Goal: Information Seeking & Learning: Understand process/instructions

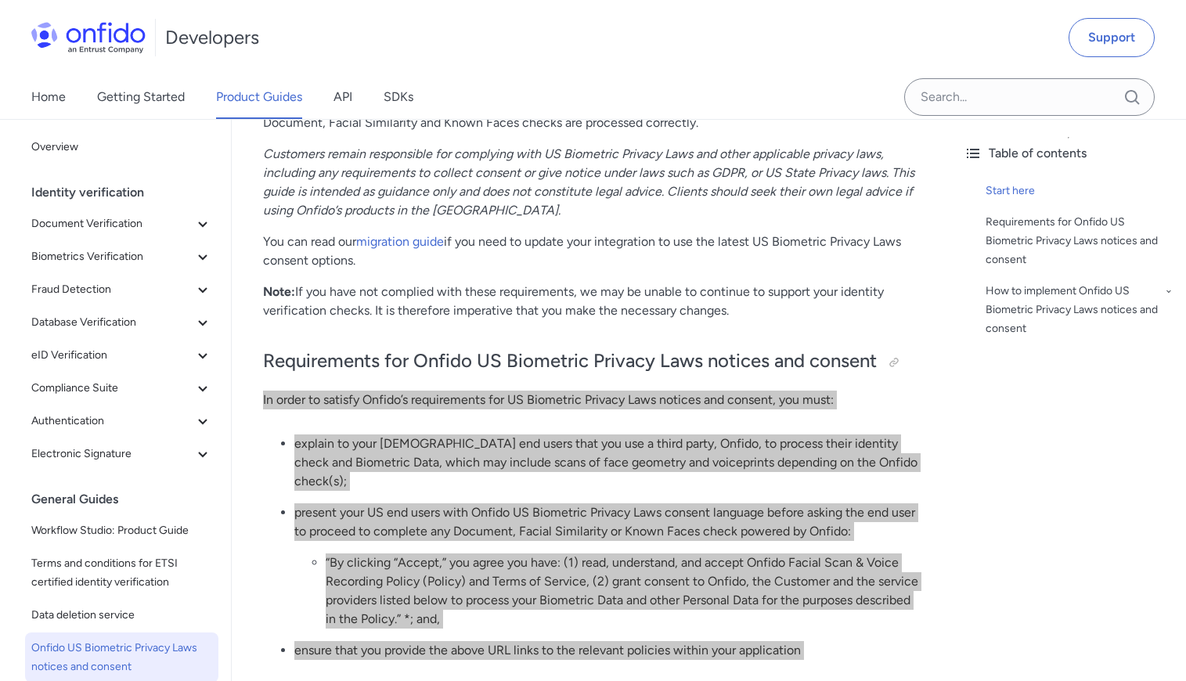
scroll to position [564, 0]
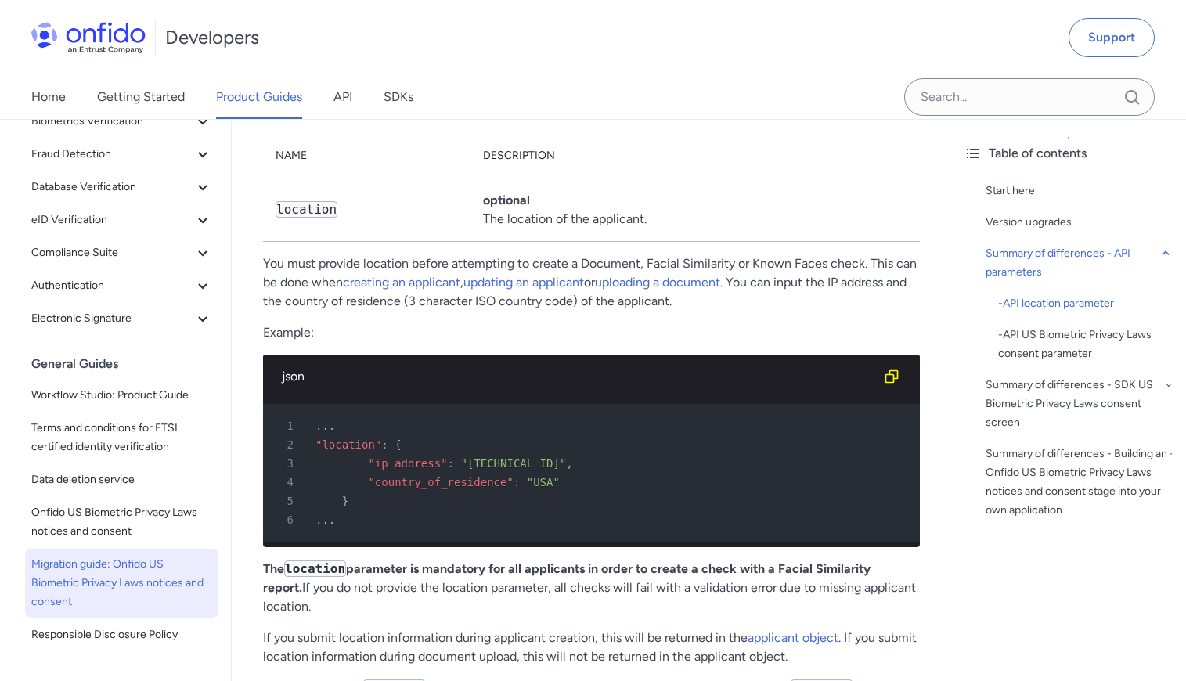
scroll to position [1319, 0]
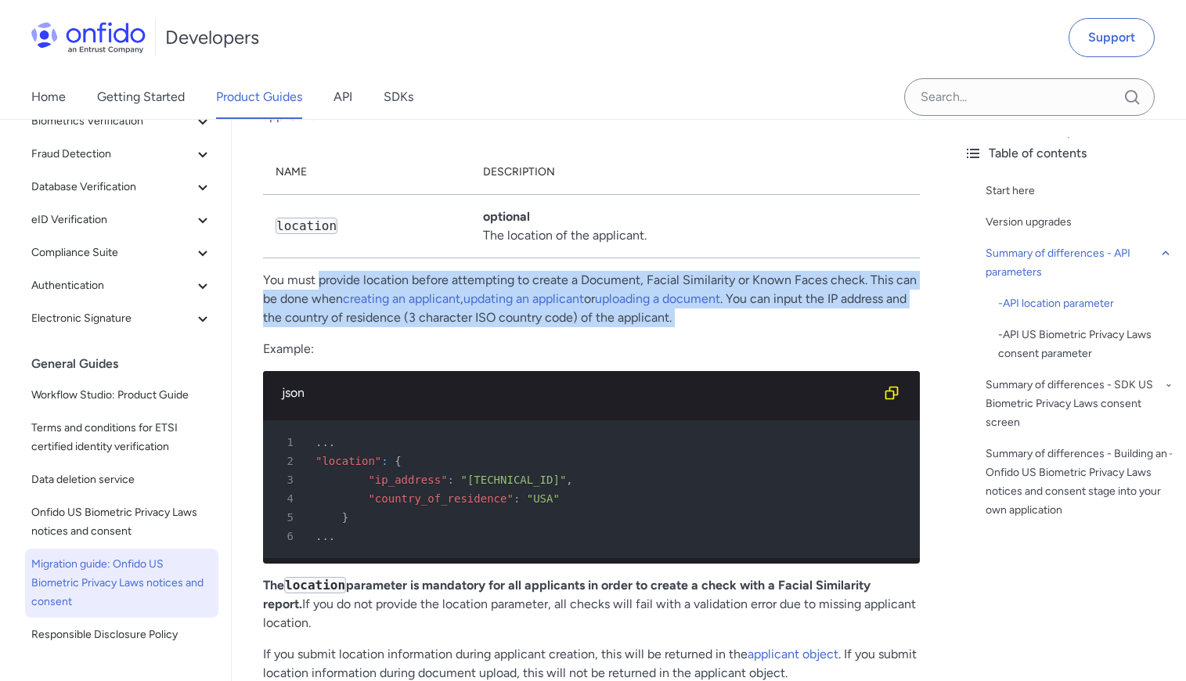
drag, startPoint x: 320, startPoint y: 281, endPoint x: 336, endPoint y: 334, distance: 55.5
click at [299, 305] on p "You must provide location before attempting to create a Document, Facial Simila…" at bounding box center [591, 299] width 657 height 56
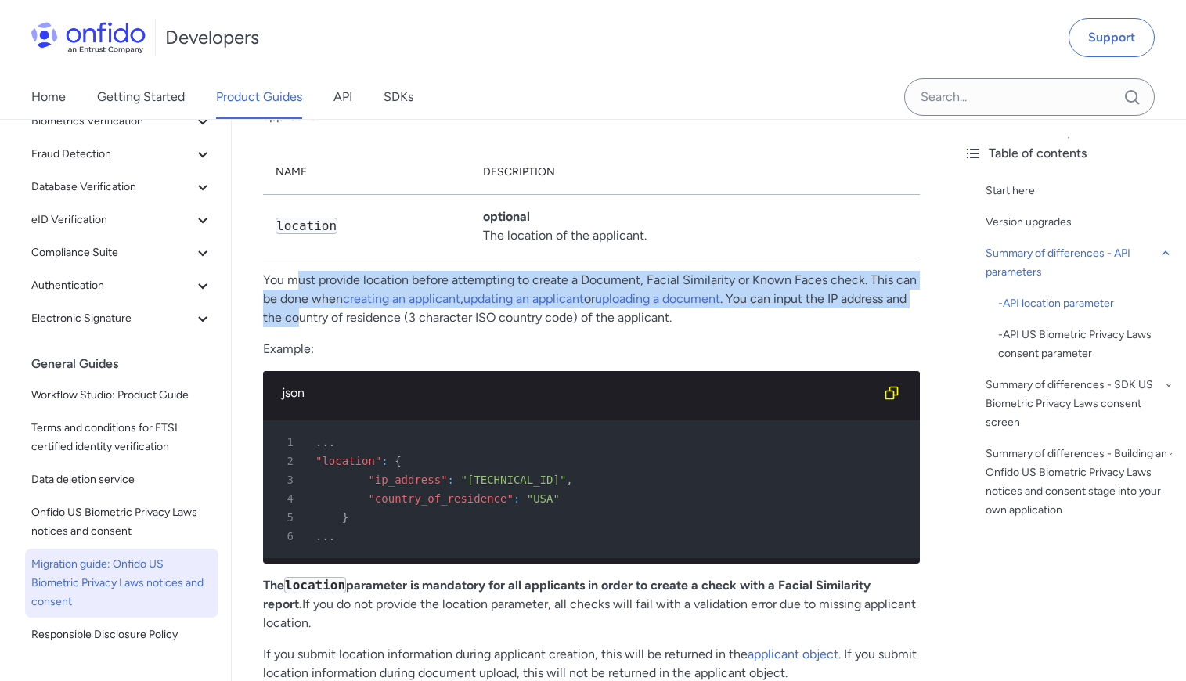
drag, startPoint x: 298, startPoint y: 275, endPoint x: 319, endPoint y: 316, distance: 46.2
click at [319, 316] on p "You must provide location before attempting to create a Document, Facial Simila…" at bounding box center [591, 299] width 657 height 56
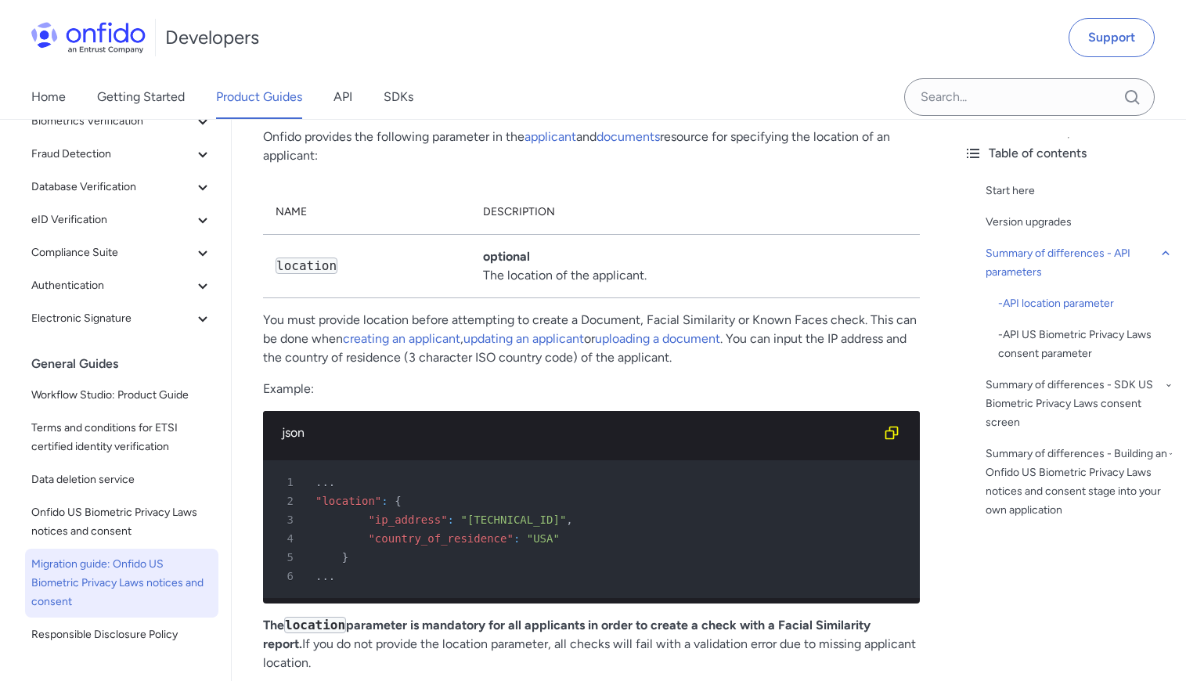
scroll to position [1253, 0]
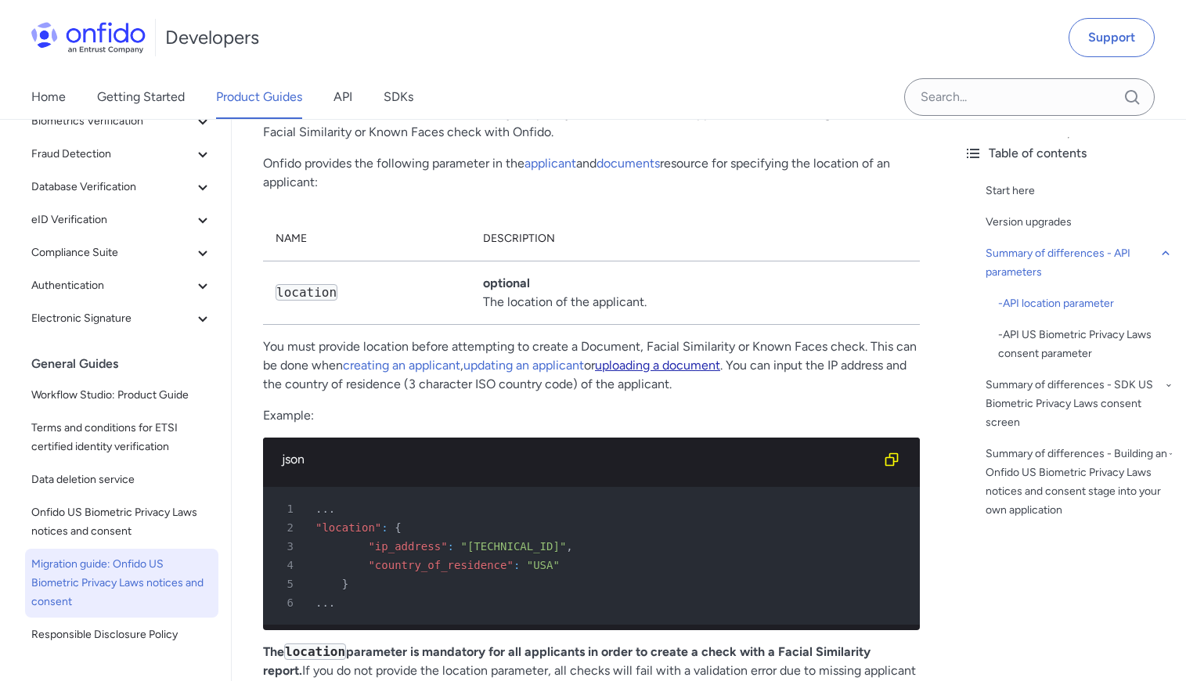
click at [632, 363] on link "uploading a document" at bounding box center [657, 365] width 125 height 15
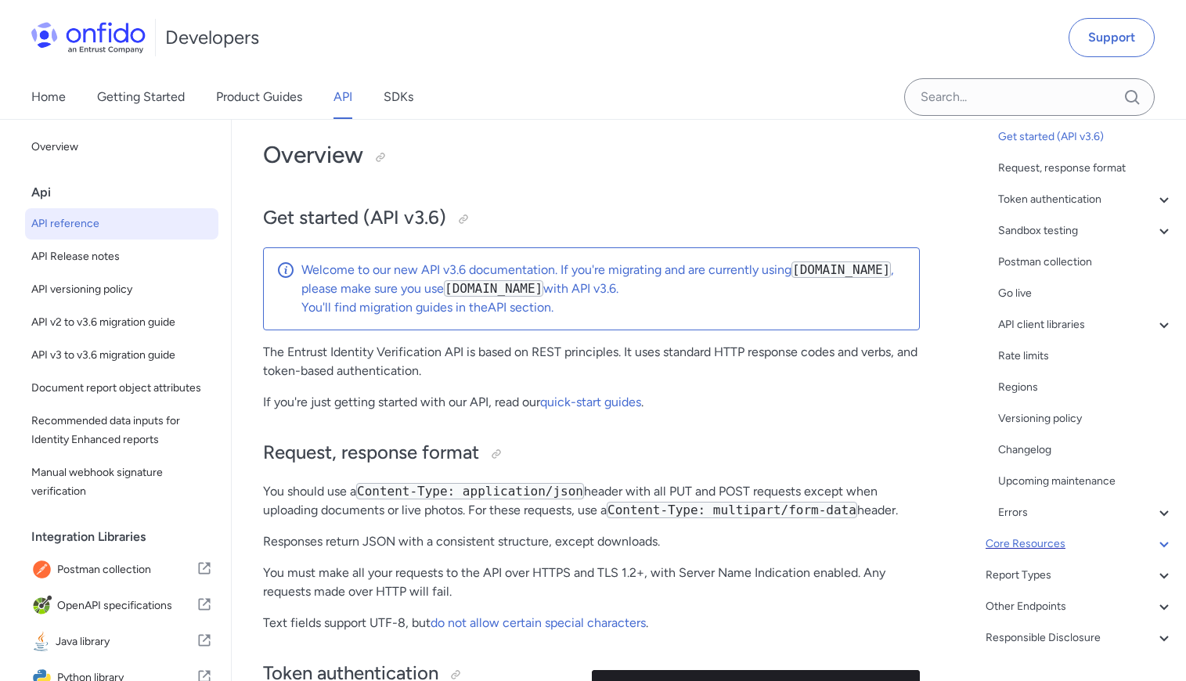
scroll to position [120, 0]
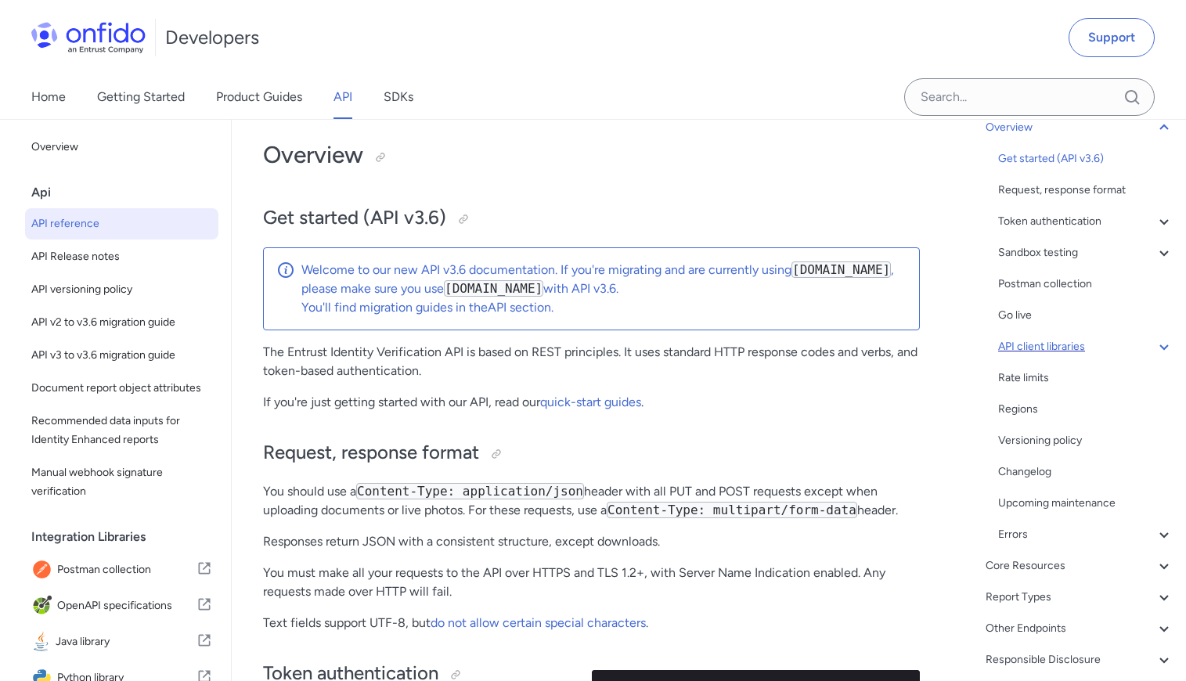
click at [1074, 347] on div "API client libraries" at bounding box center [1085, 346] width 175 height 19
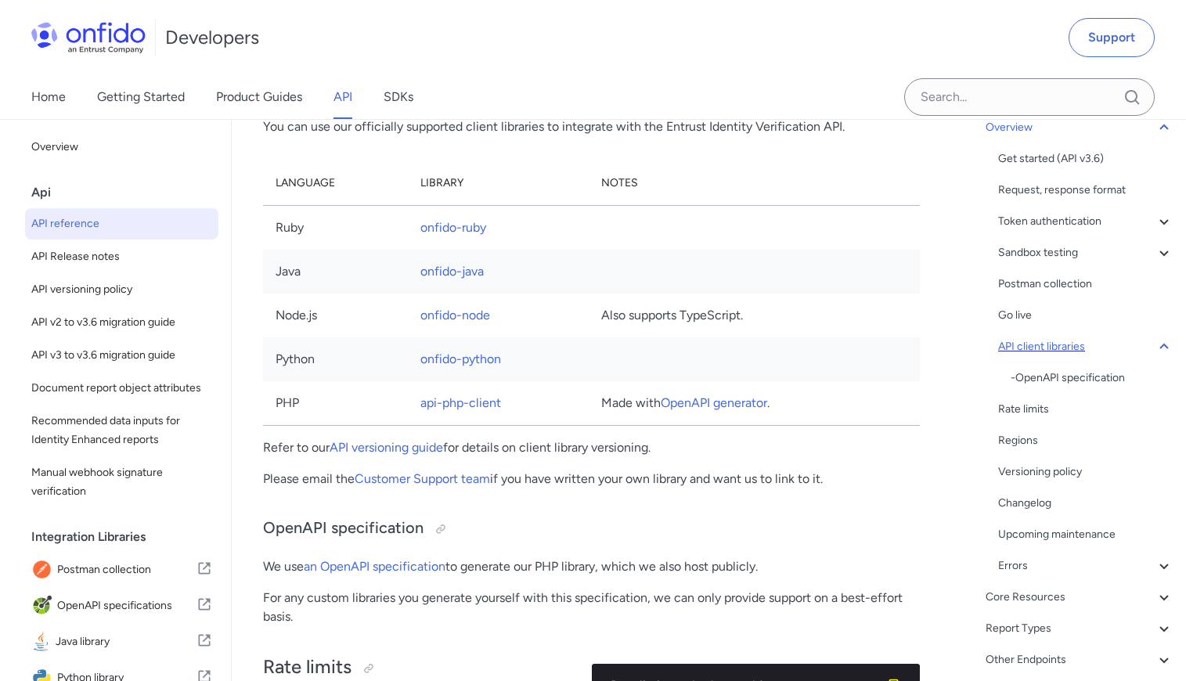
click at [1074, 348] on div "API client libraries" at bounding box center [1085, 346] width 175 height 19
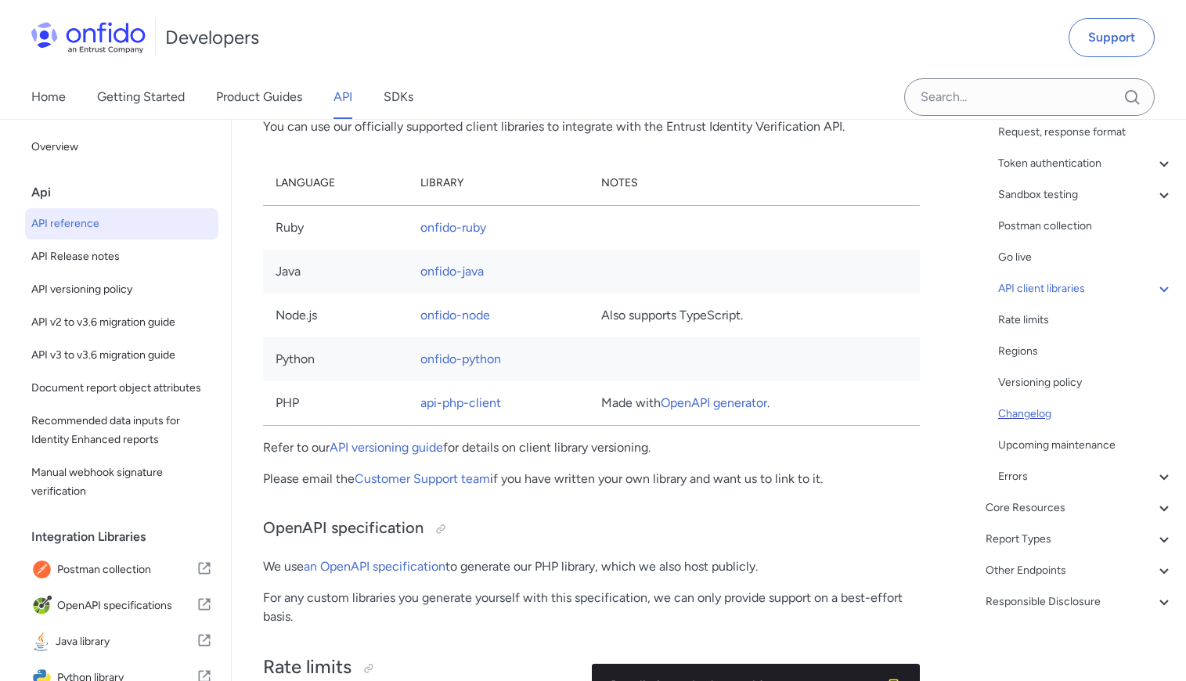
scroll to position [183, 0]
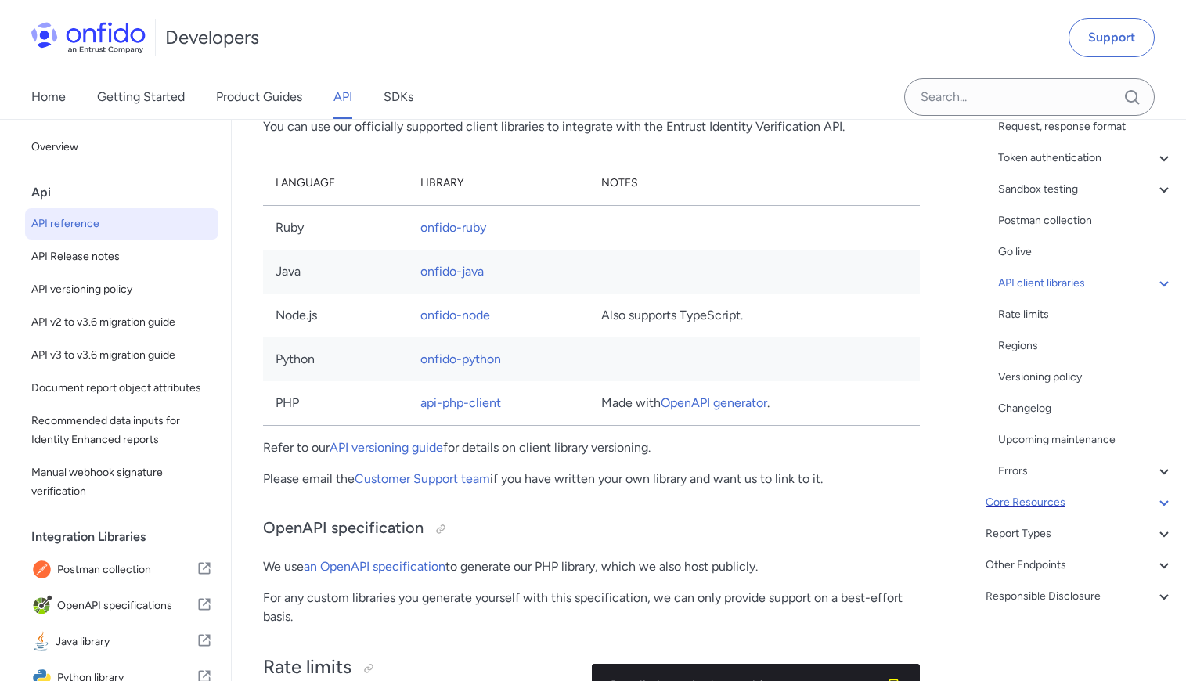
click at [1034, 499] on div "Core Resources" at bounding box center [1080, 502] width 188 height 19
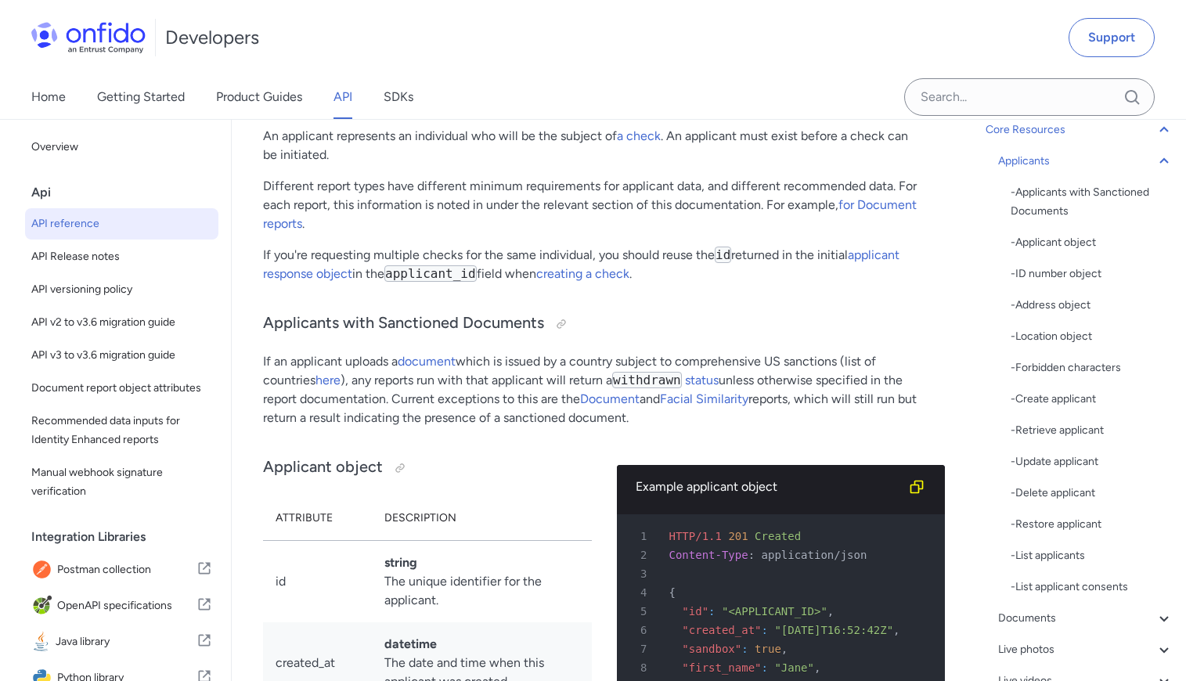
scroll to position [146, 0]
click at [1057, 340] on div "- Location object" at bounding box center [1092, 339] width 163 height 19
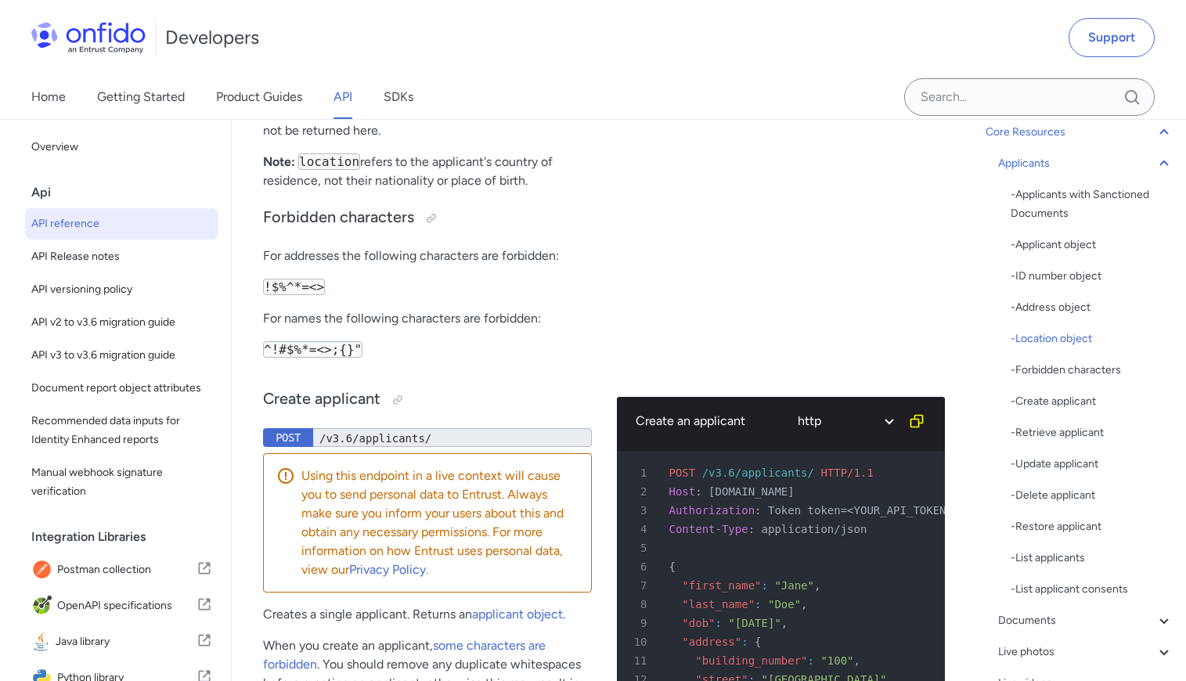
scroll to position [21076, 0]
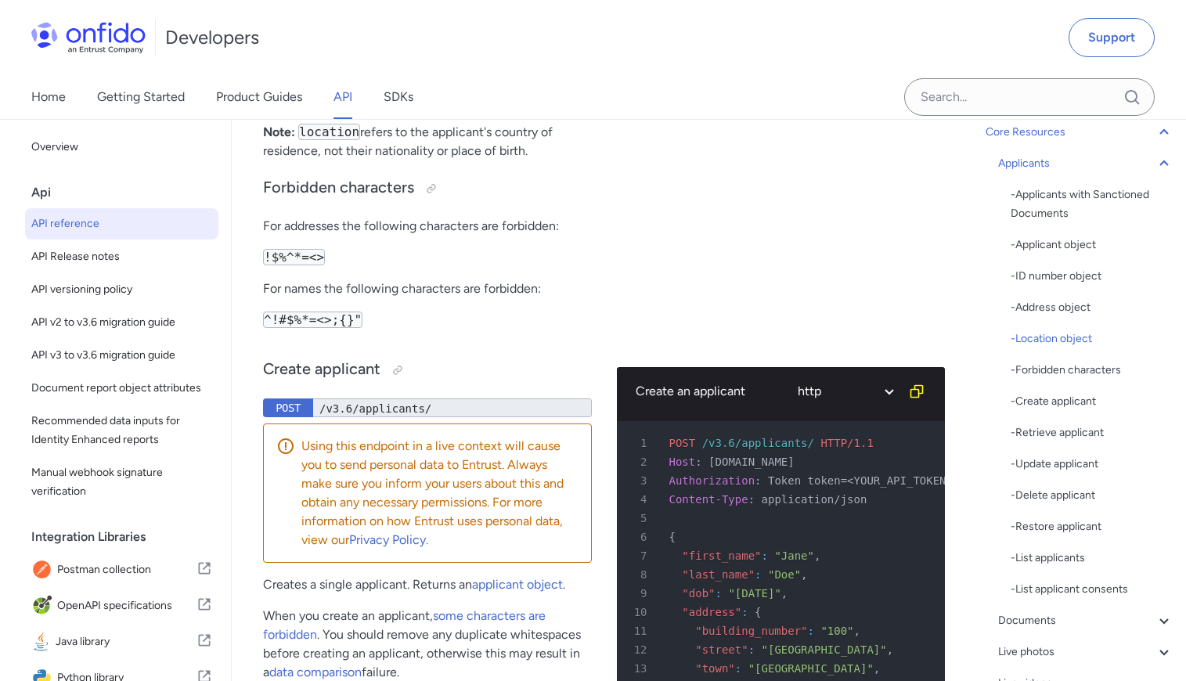
drag, startPoint x: 474, startPoint y: 424, endPoint x: 516, endPoint y: 470, distance: 62.6
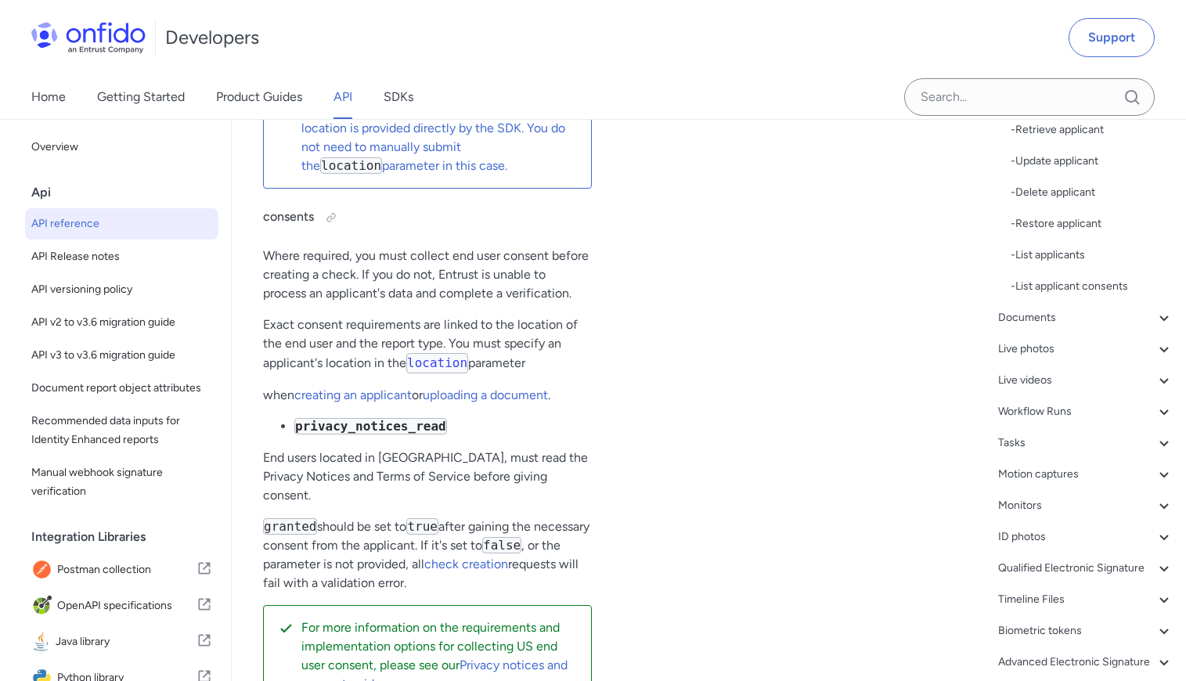
scroll to position [23148, 0]
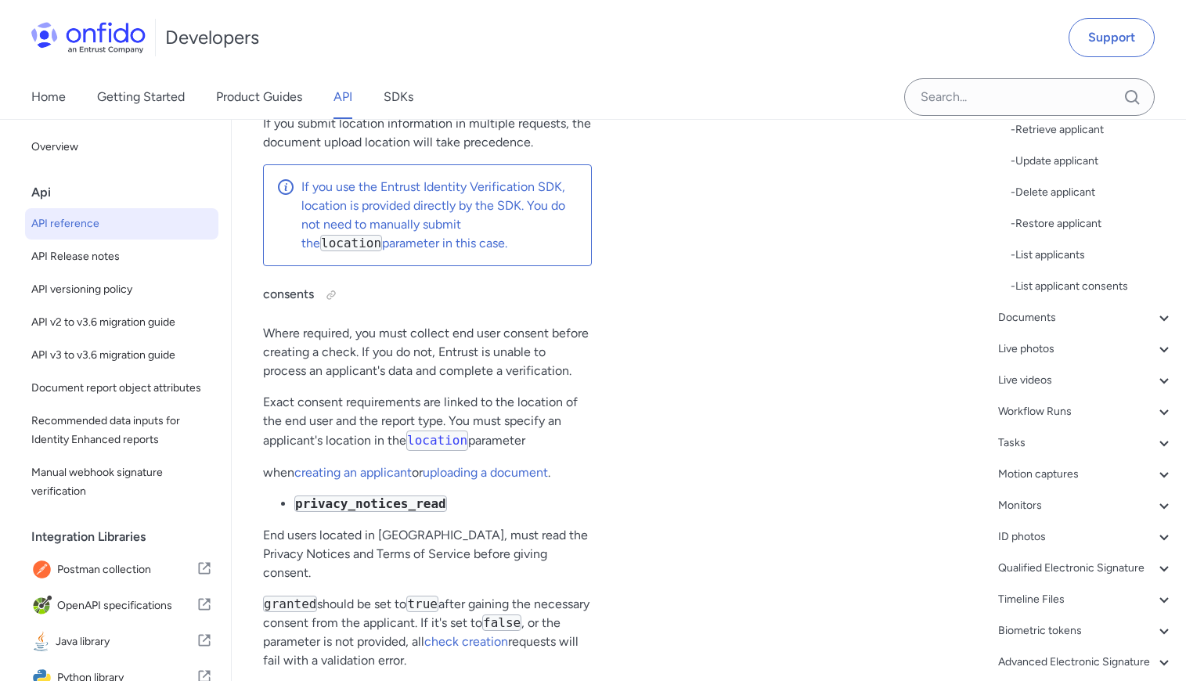
drag, startPoint x: 388, startPoint y: 326, endPoint x: 553, endPoint y: 331, distance: 164.5
copy p "3 character ISO country code"
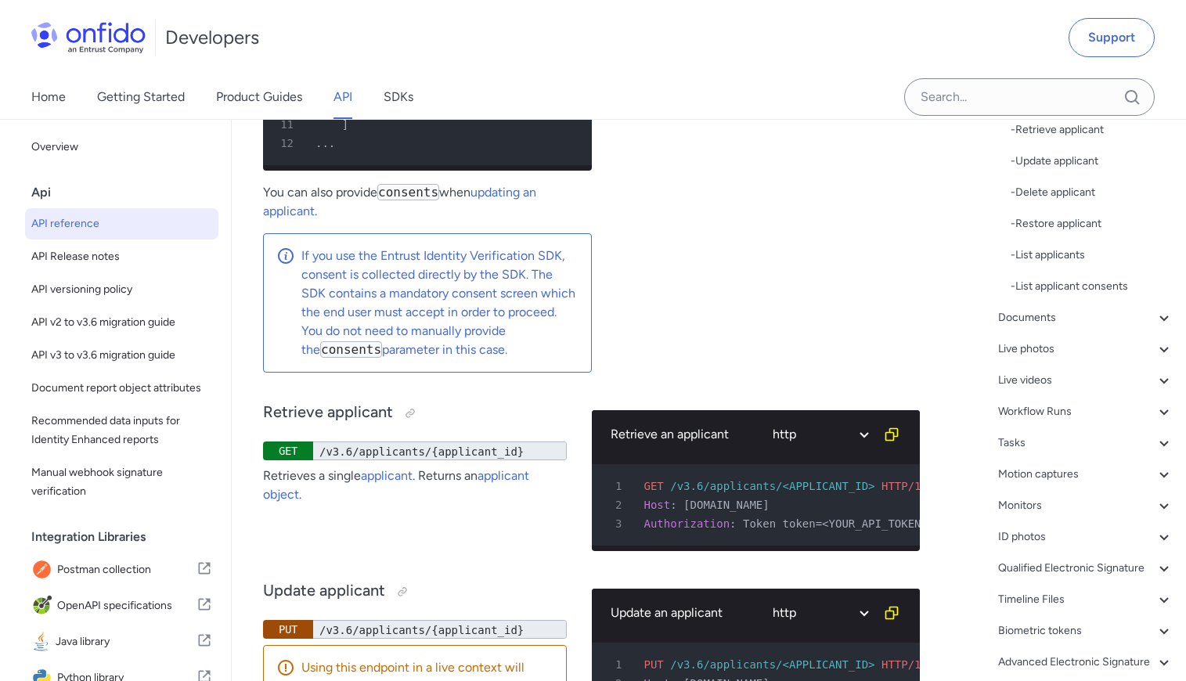
scroll to position [24281, 0]
